Goal: Task Accomplishment & Management: Manage account settings

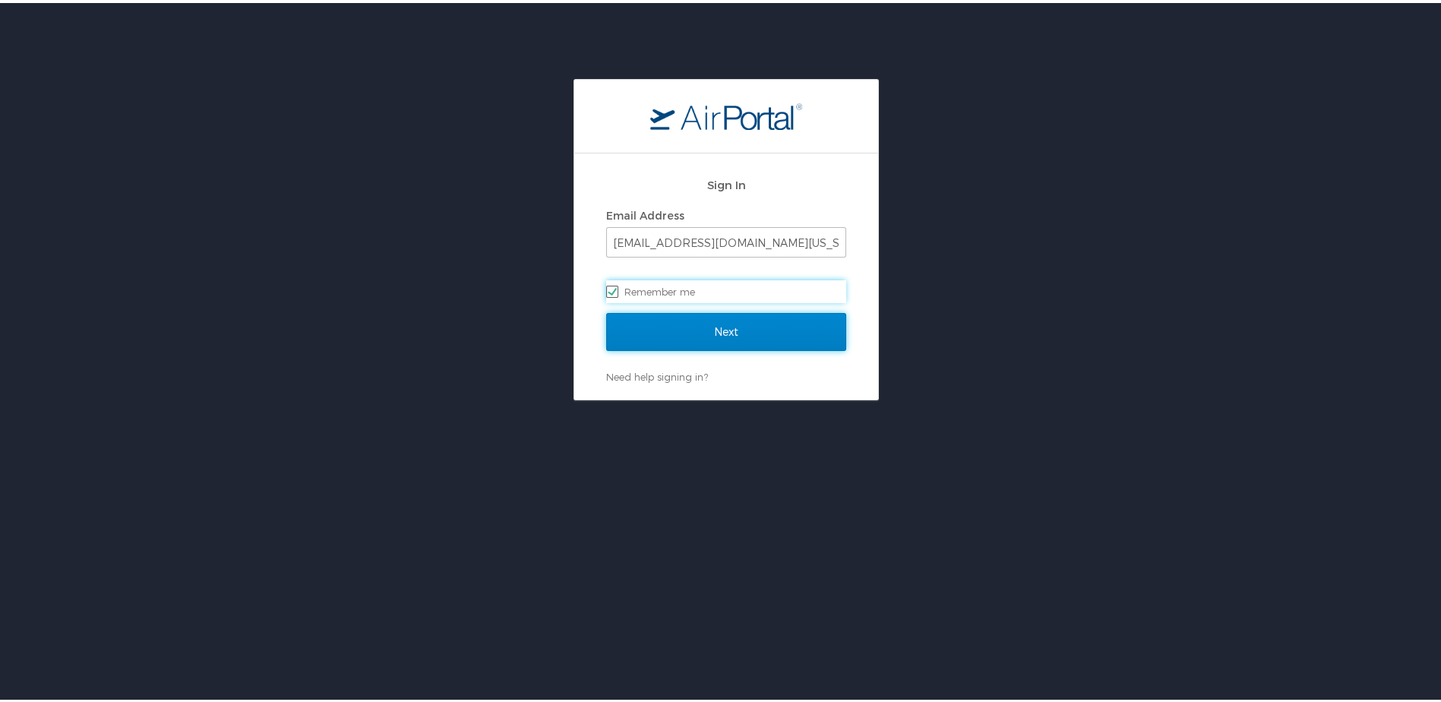
click at [697, 330] on input "Next" at bounding box center [726, 329] width 240 height 38
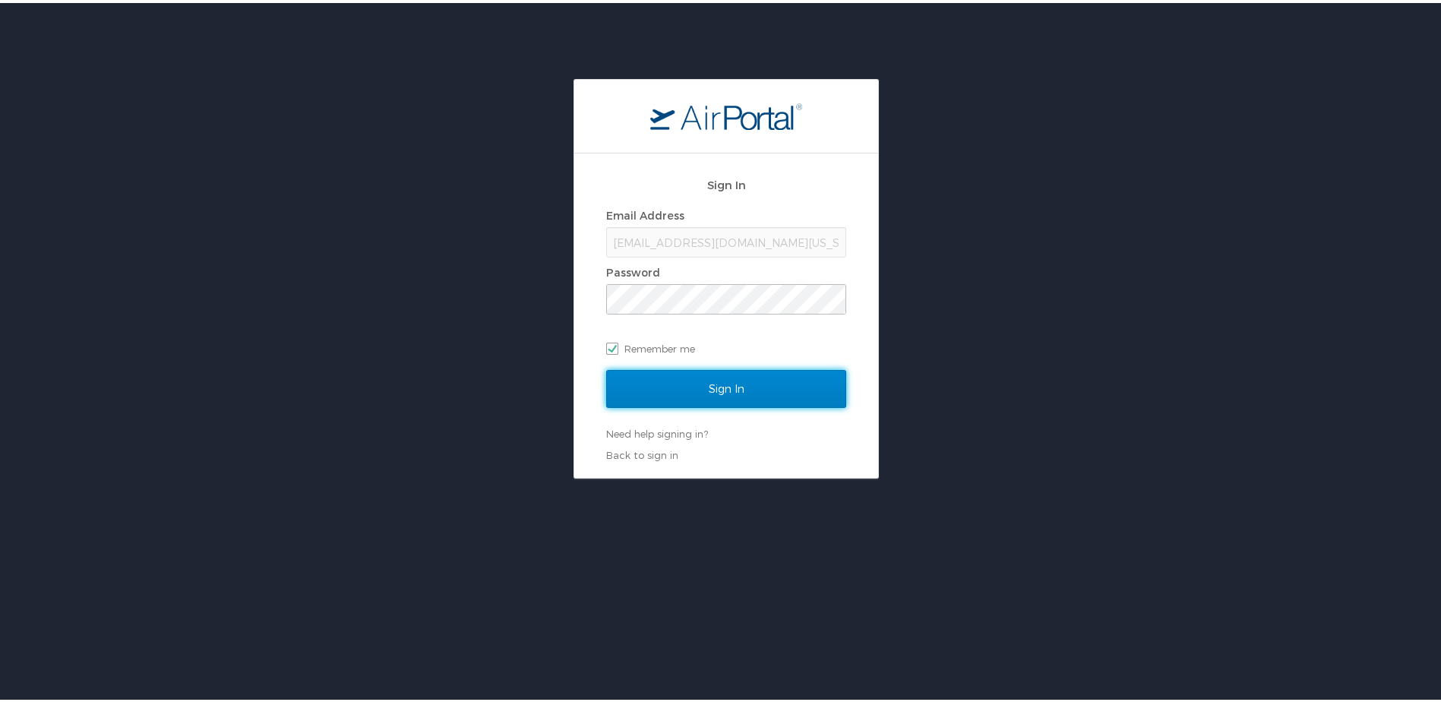
click at [705, 384] on input "Sign In" at bounding box center [726, 386] width 240 height 38
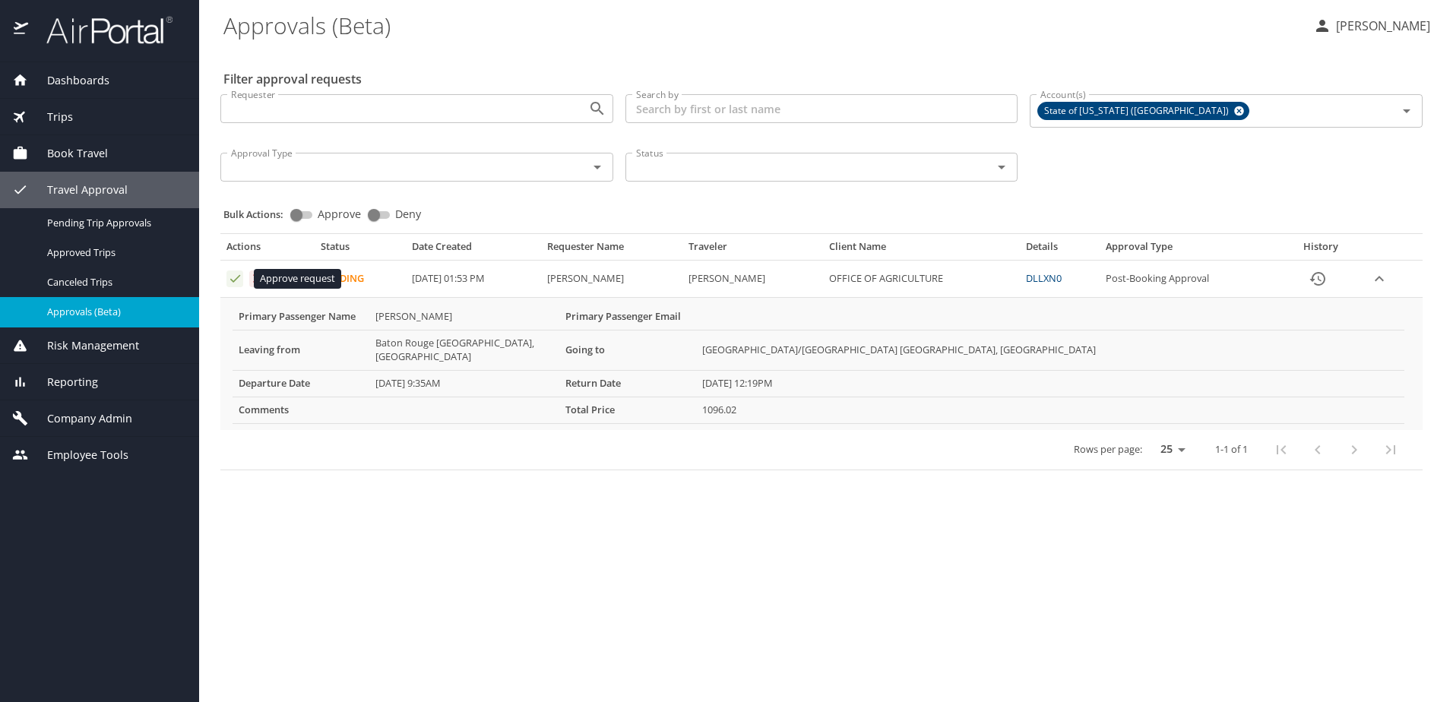
click at [233, 277] on icon "Approval table" at bounding box center [235, 278] width 14 height 14
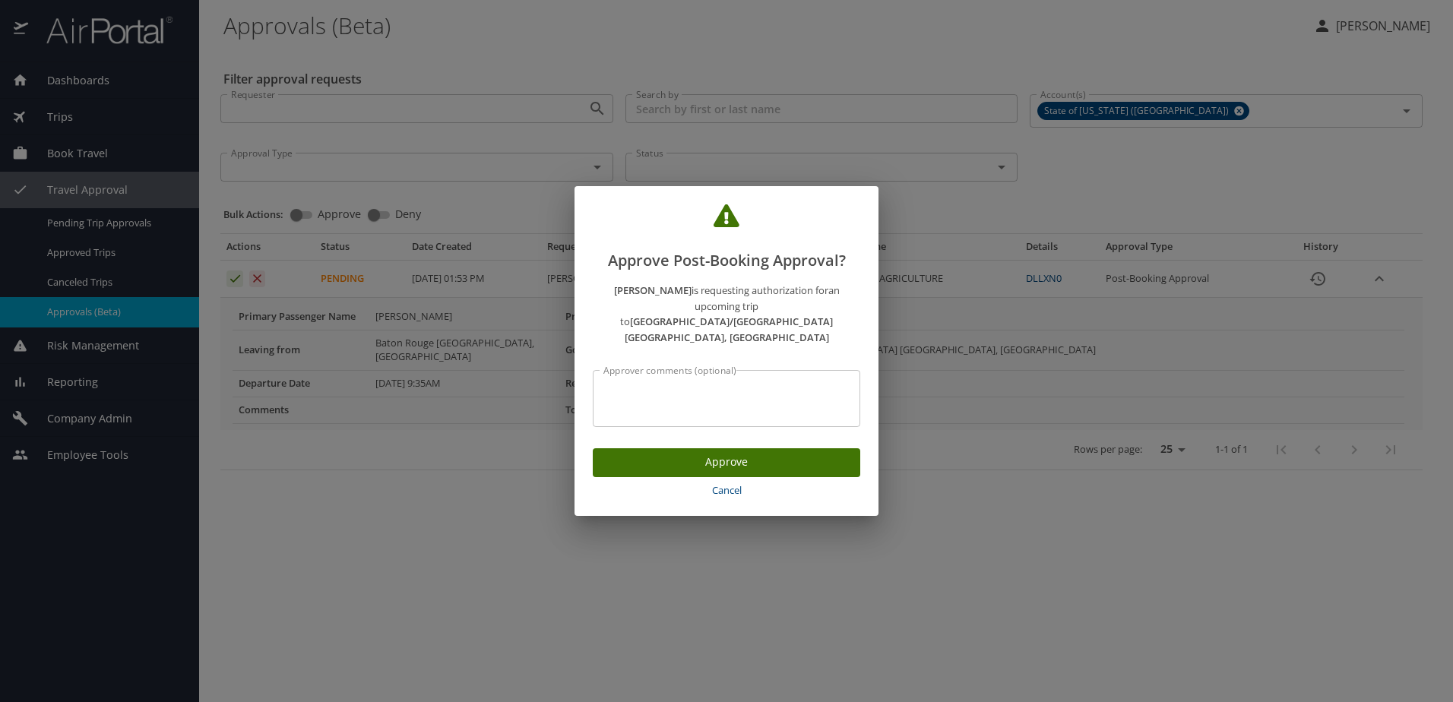
click at [609, 384] on textarea "Approver comments (optional)" at bounding box center [726, 398] width 246 height 29
type textarea "Watershed Coalition Conference"
click at [710, 453] on span "Approve" at bounding box center [726, 462] width 243 height 19
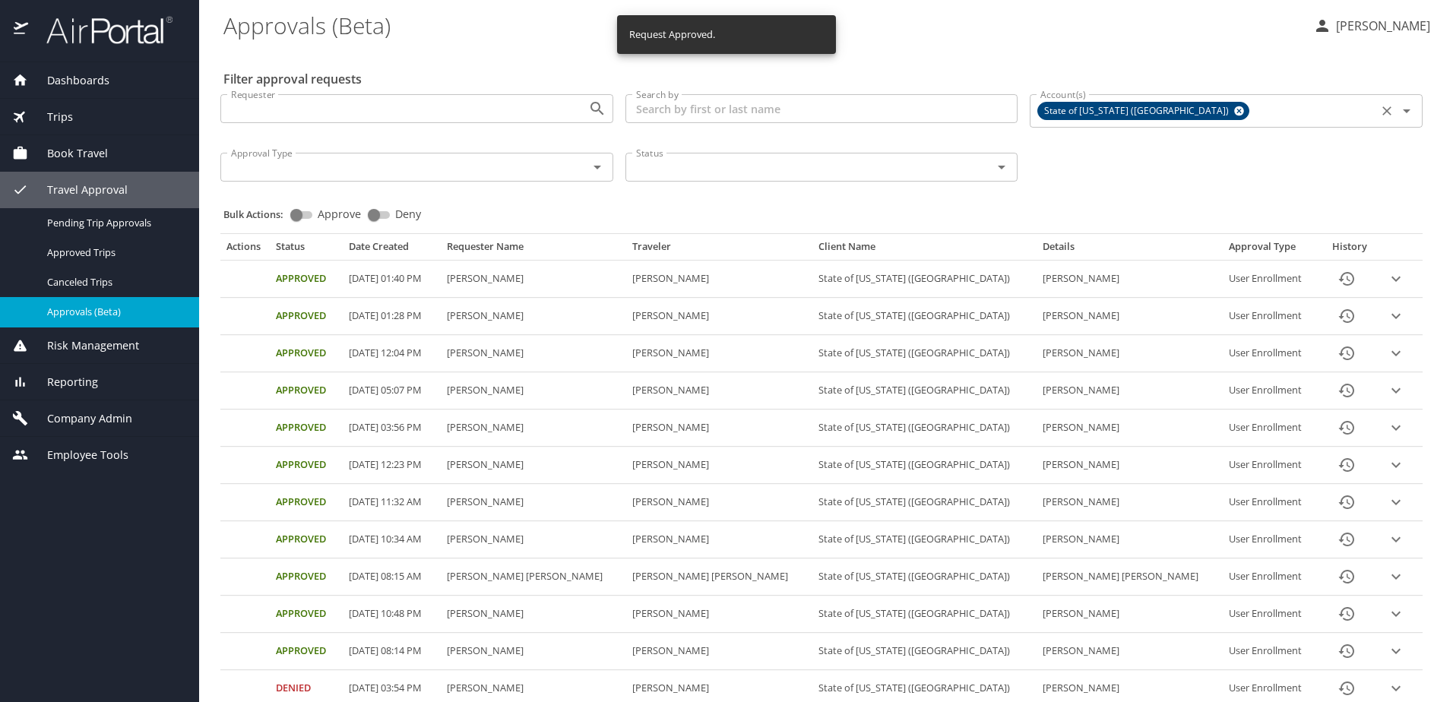
click at [1235, 113] on icon at bounding box center [1240, 111] width 10 height 10
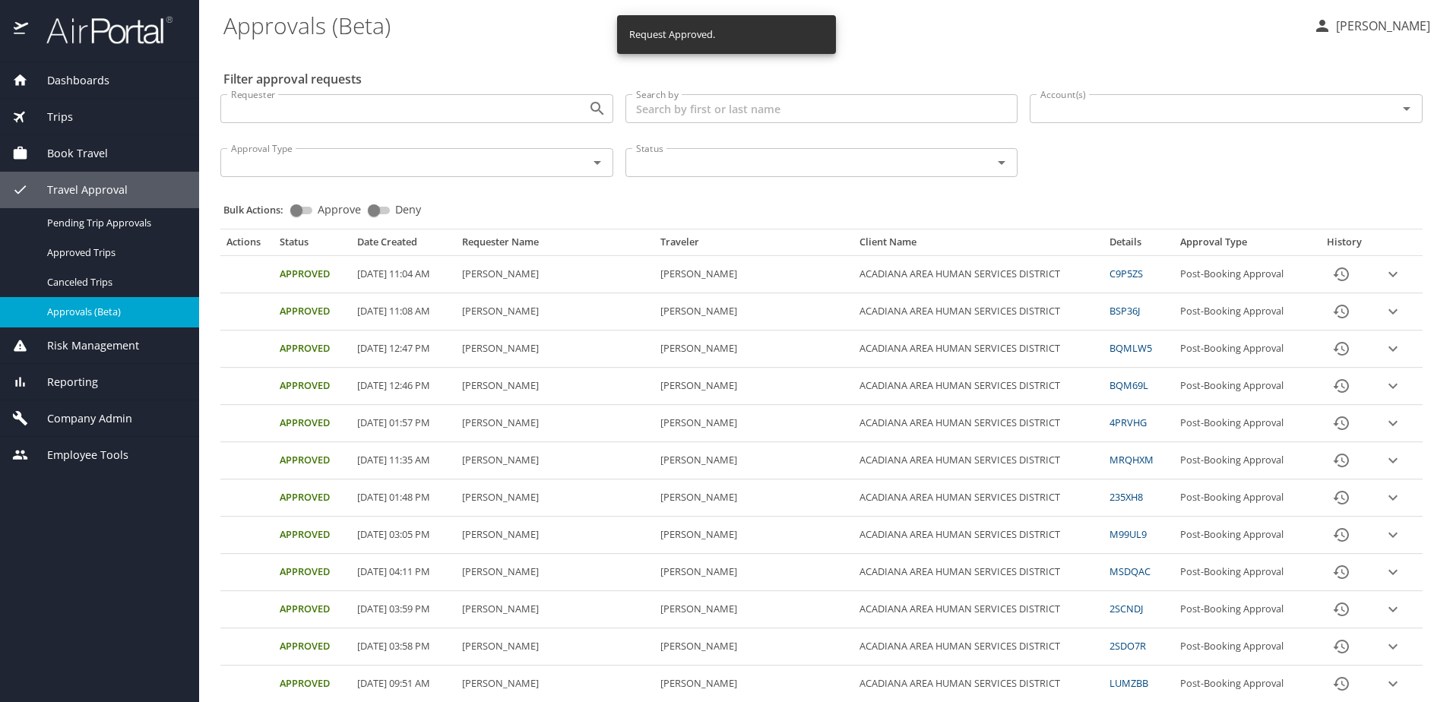
click at [1112, 112] on input "Account(s)" at bounding box center [1203, 109] width 339 height 20
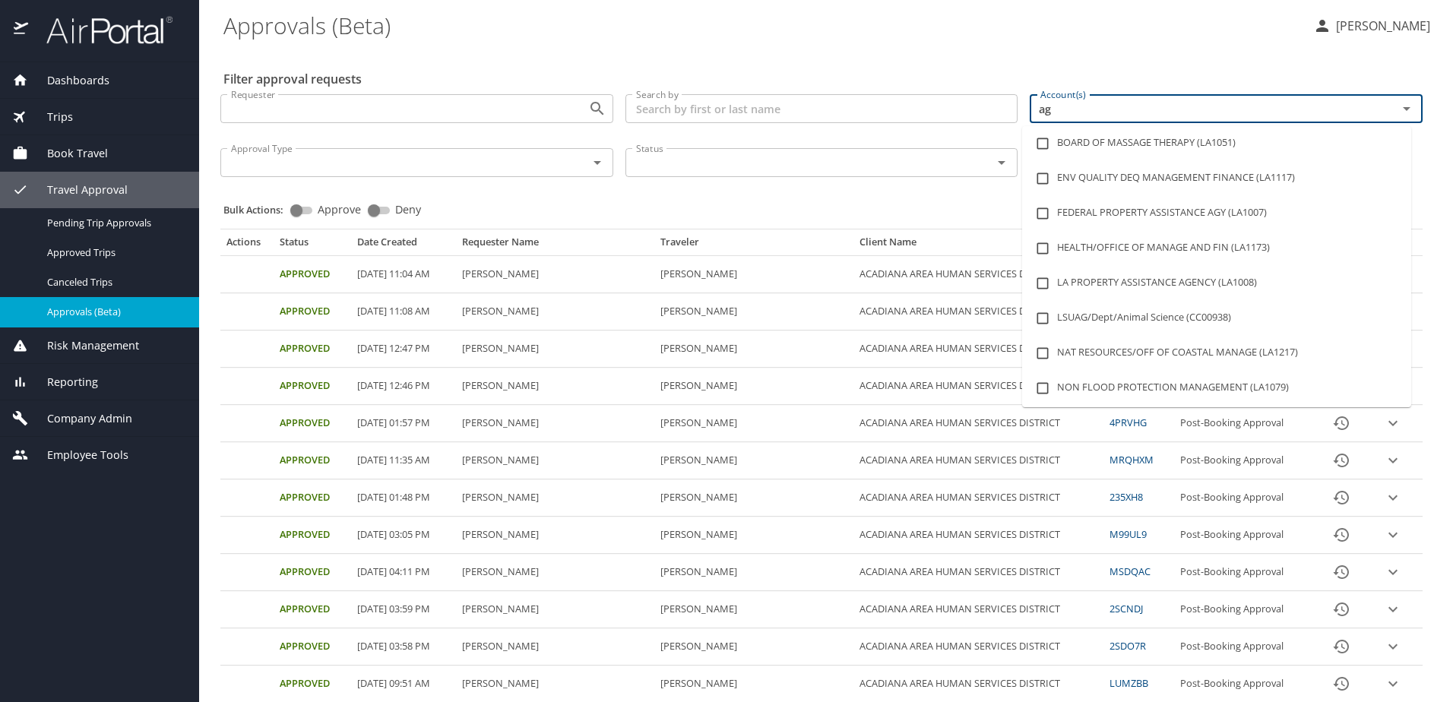
type input "agr"
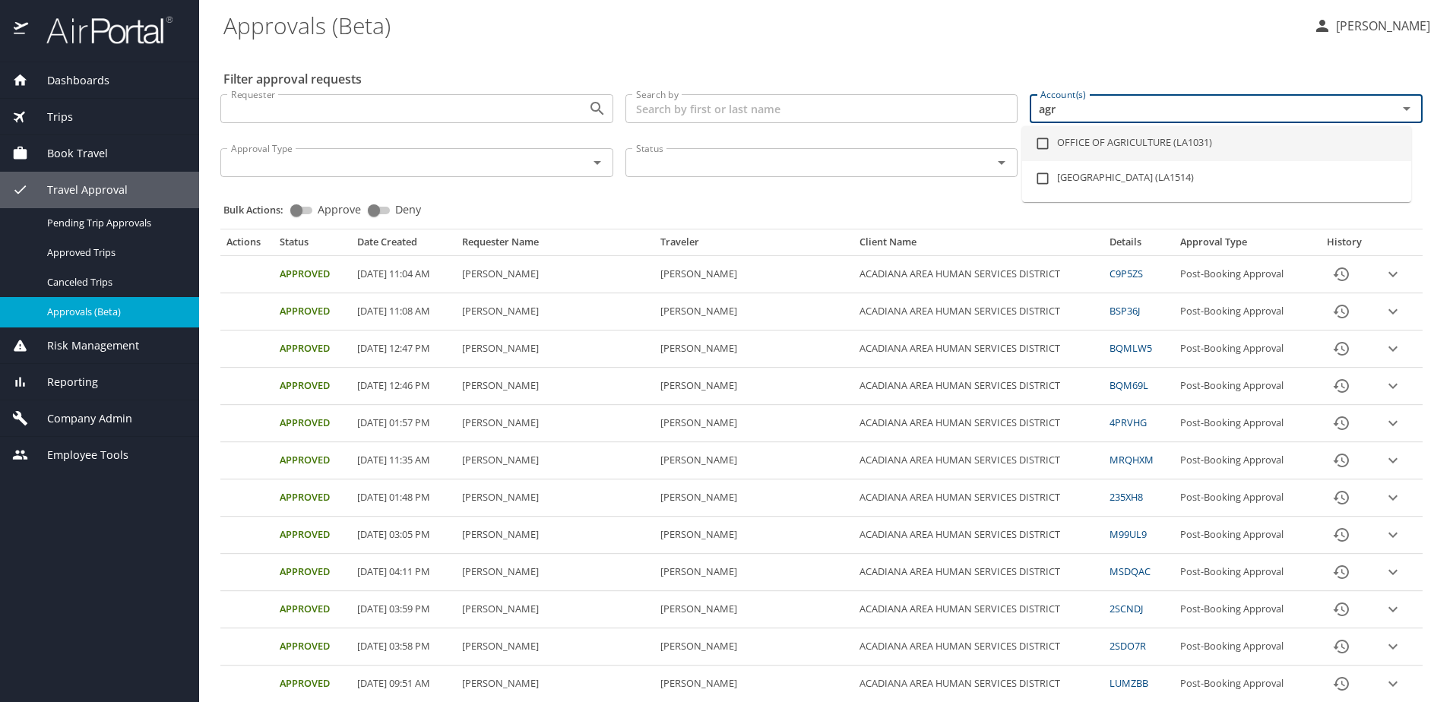
click at [1116, 144] on li "OFFICE OF AGRICULTURE (LA1031)" at bounding box center [1216, 143] width 389 height 35
checkbox input "true"
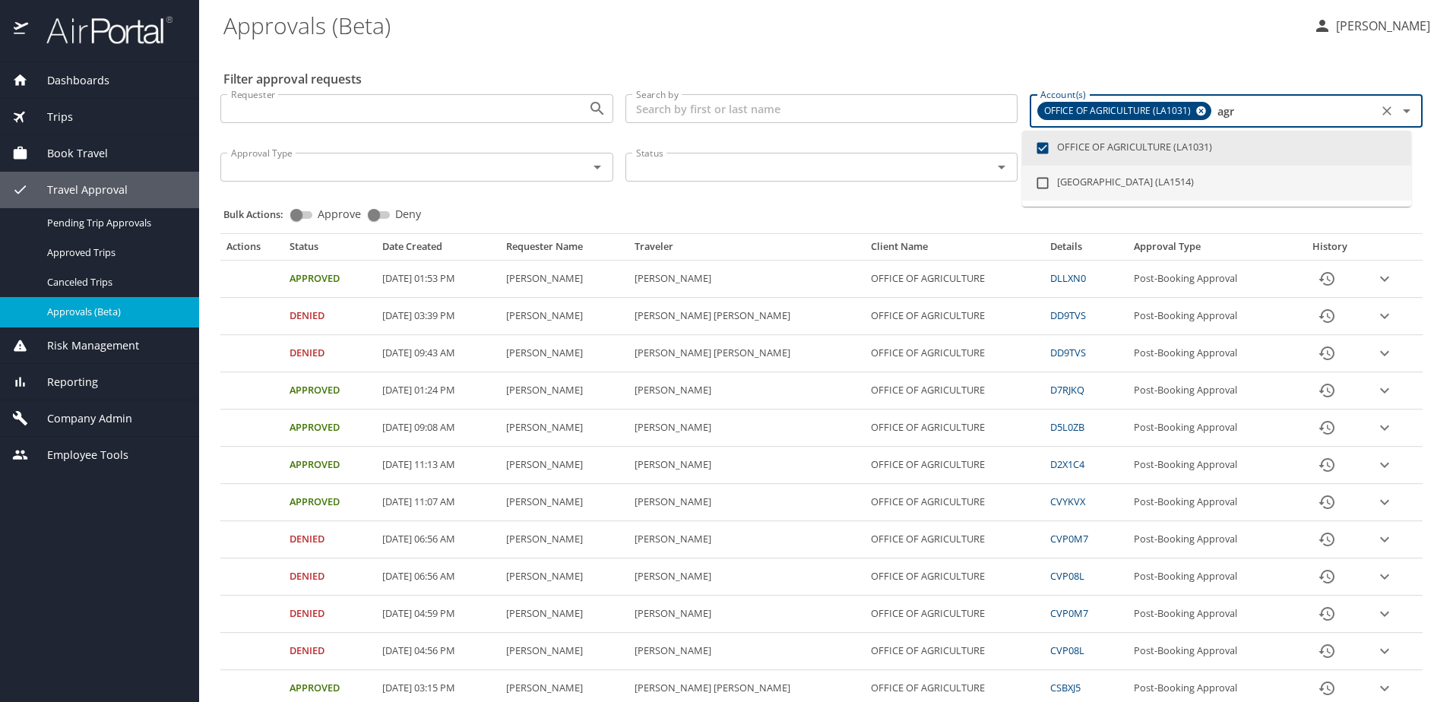
type input "agr"
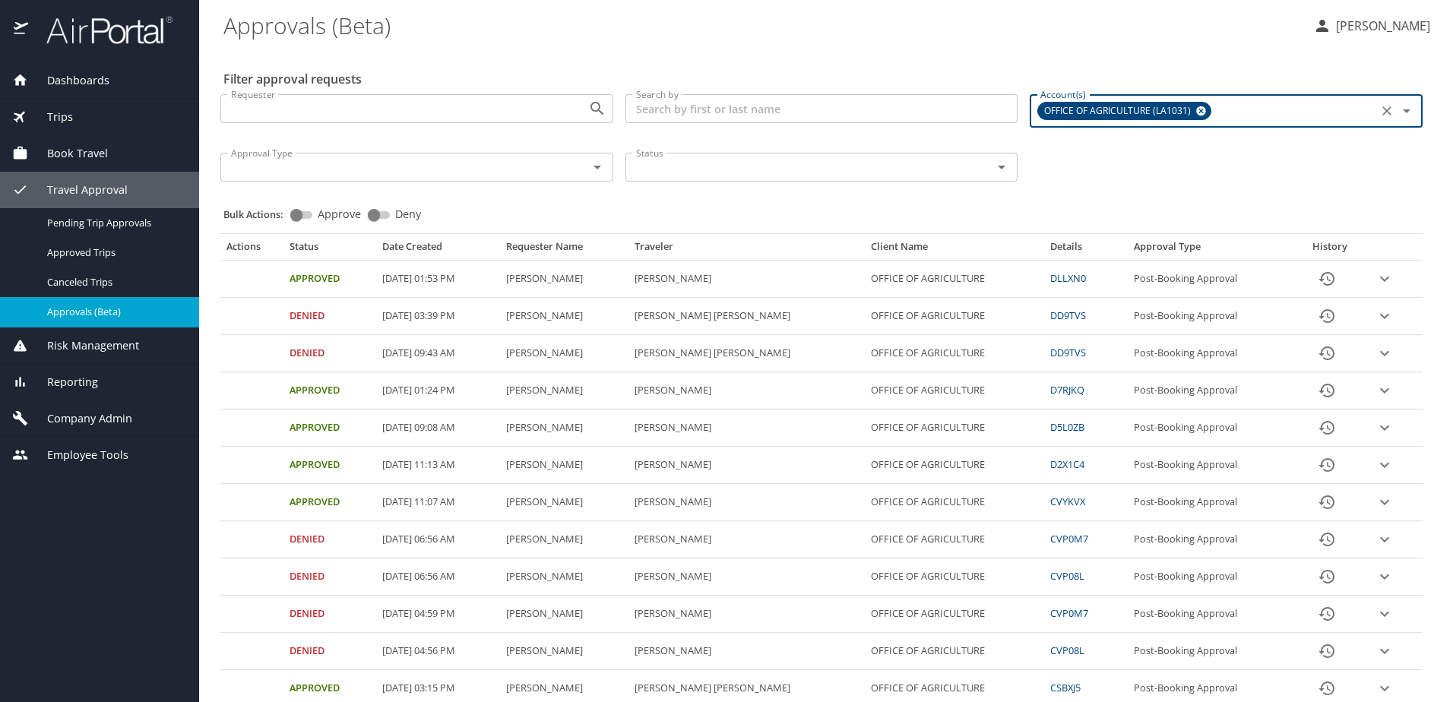
click at [1375, 279] on icon "expand row" at bounding box center [1384, 279] width 18 height 18
